Goal: Information Seeking & Learning: Understand process/instructions

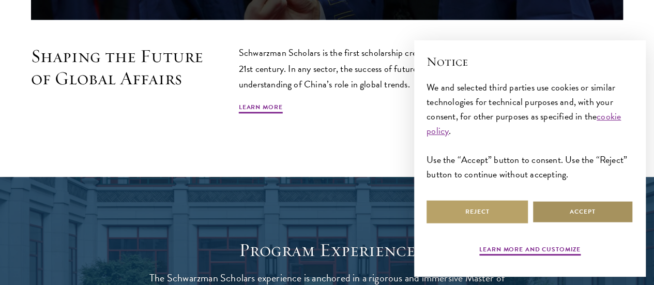
click at [566, 207] on button "Accept" at bounding box center [582, 211] width 101 height 23
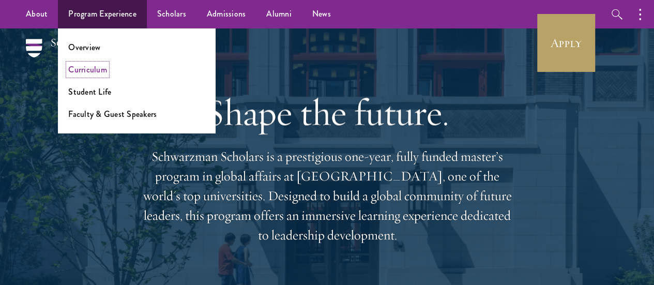
click at [90, 68] on link "Curriculum" at bounding box center [87, 70] width 39 height 12
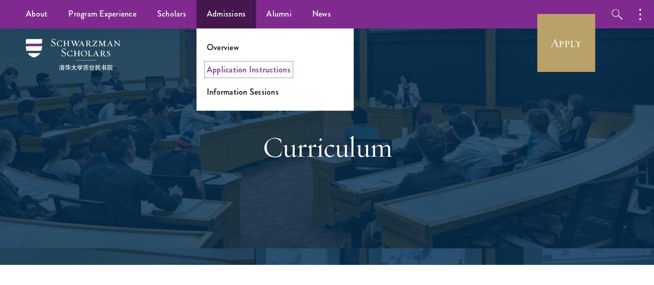
click at [243, 67] on link "Application Instructions" at bounding box center [249, 70] width 84 height 12
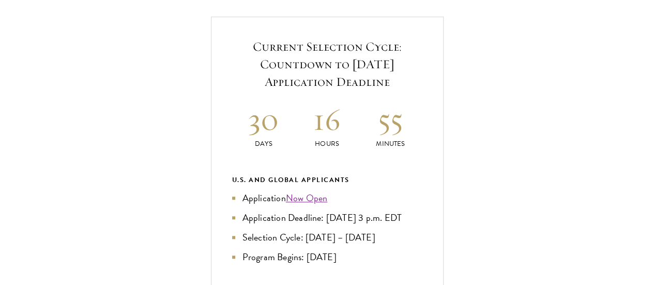
scroll to position [374, 0]
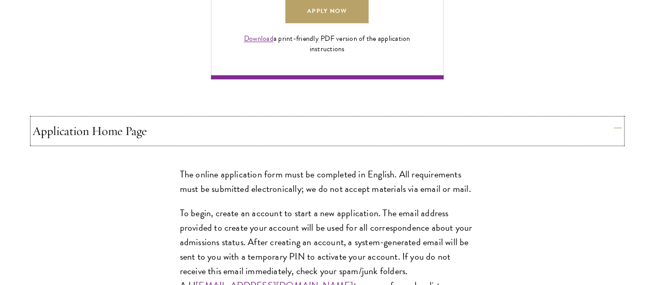
scroll to position [891, 0]
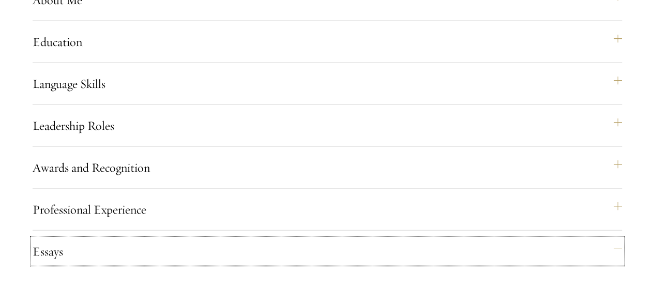
scroll to position [1002, 0]
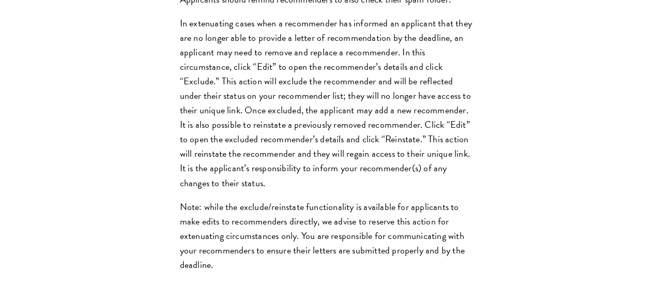
scroll to position [1567, 0]
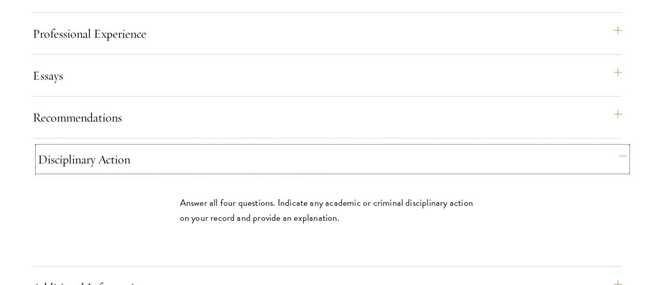
scroll to position [1179, 0]
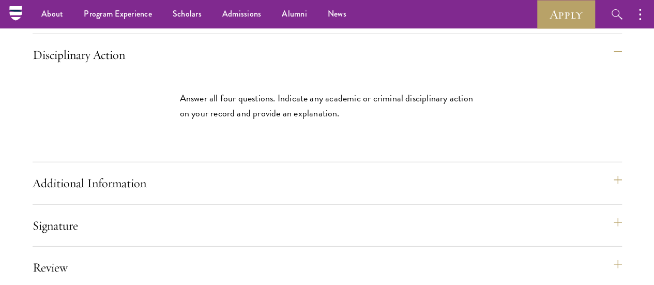
scroll to position [1231, 0]
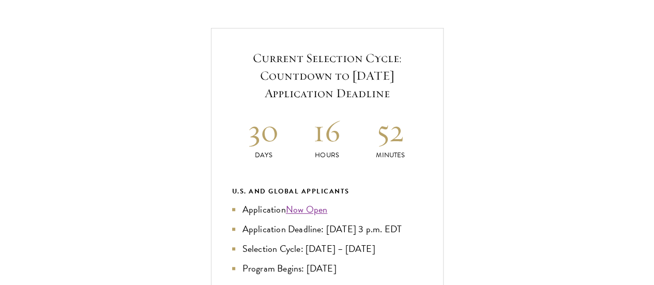
scroll to position [517, 0]
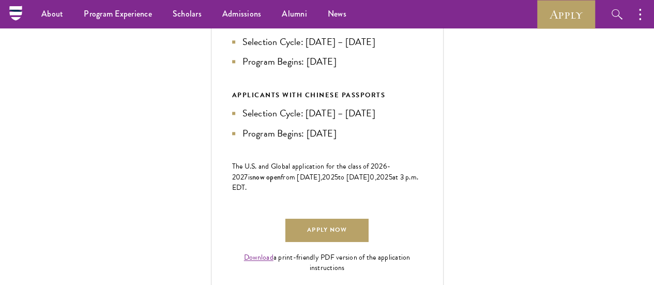
scroll to position [465, 0]
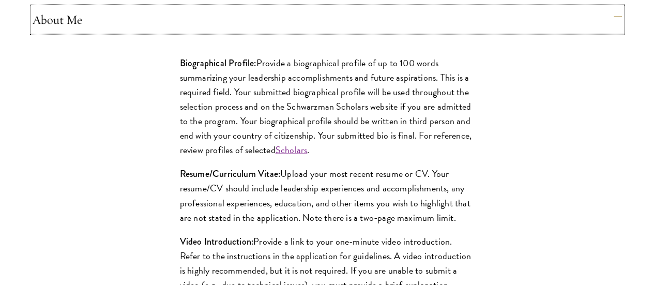
scroll to position [1034, 0]
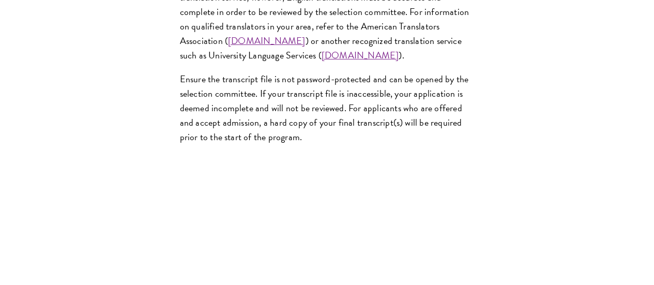
scroll to position [1862, 0]
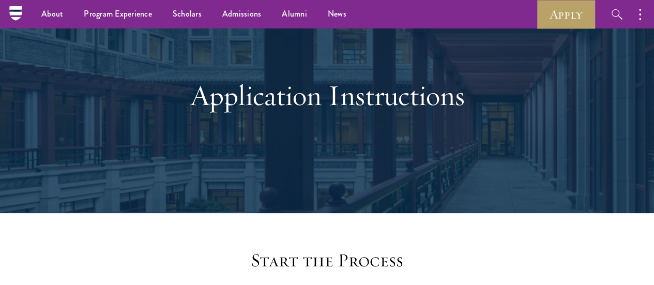
scroll to position [0, 0]
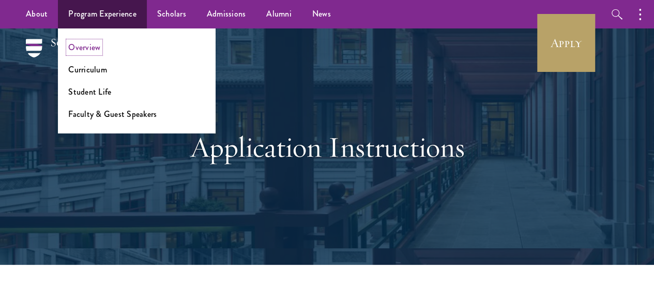
click at [94, 46] on link "Overview" at bounding box center [84, 47] width 32 height 12
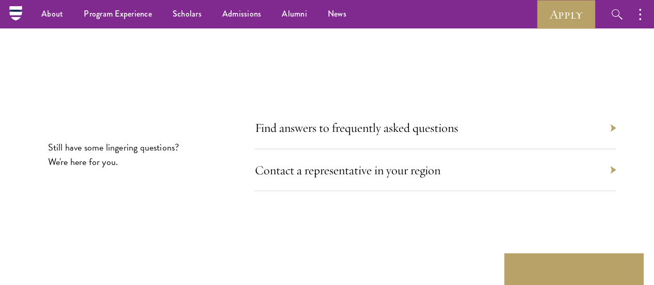
scroll to position [4603, 0]
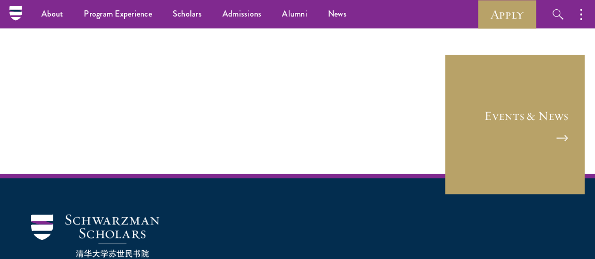
scroll to position [1565, 0]
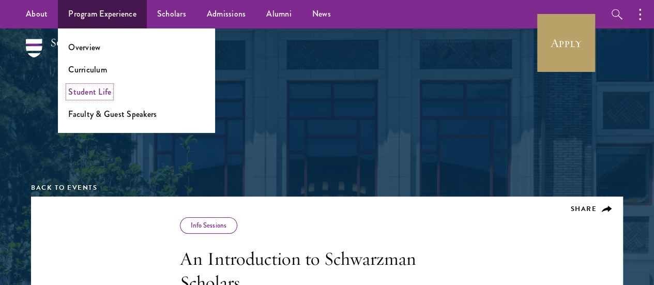
click at [98, 92] on link "Student Life" at bounding box center [89, 92] width 43 height 12
